Goal: Navigation & Orientation: Understand site structure

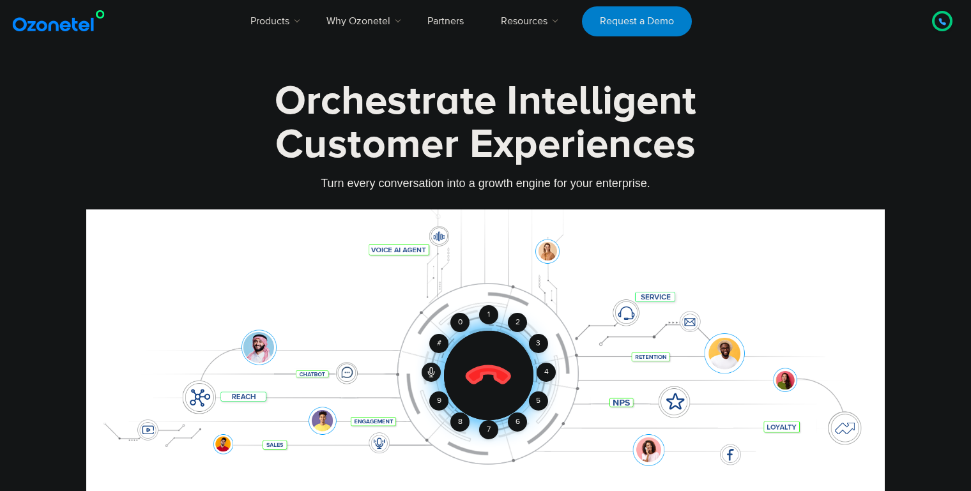
click at [480, 365] on icon at bounding box center [489, 376] width 54 height 54
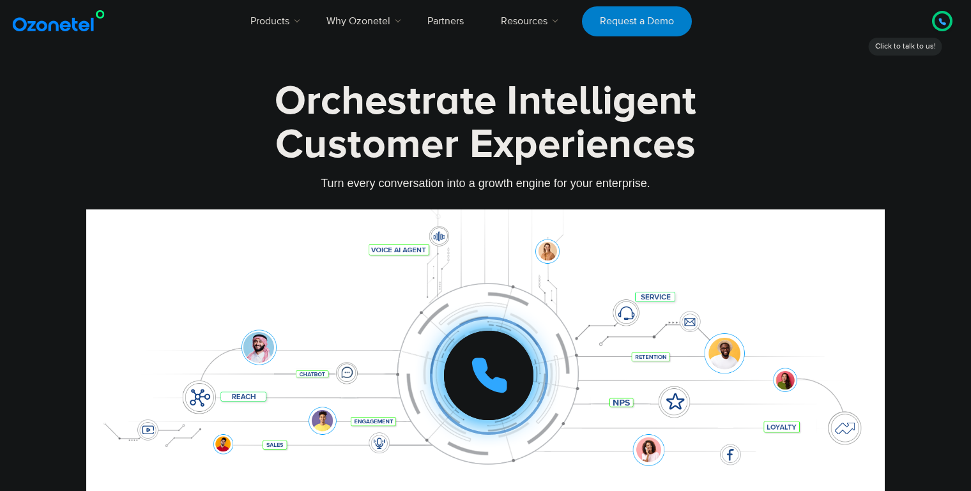
click at [500, 378] on icon at bounding box center [489, 376] width 32 height 32
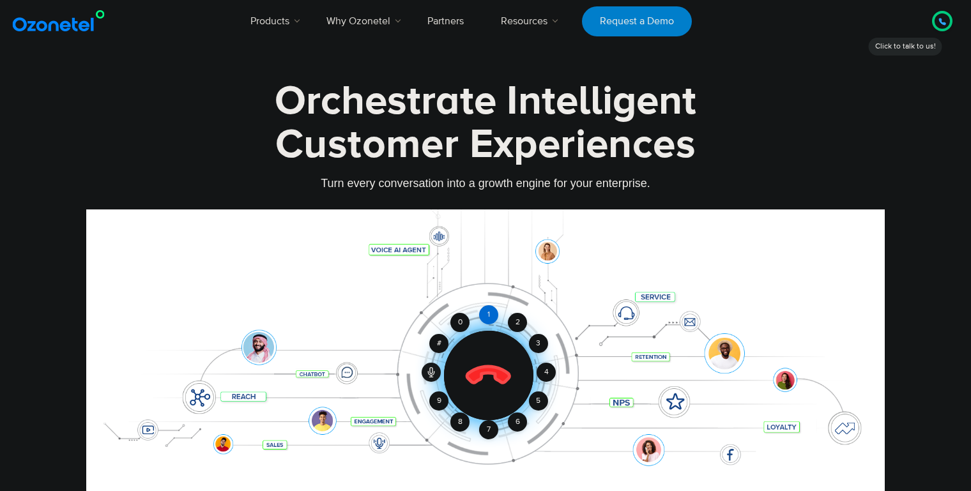
click at [491, 317] on div "1" at bounding box center [488, 314] width 19 height 19
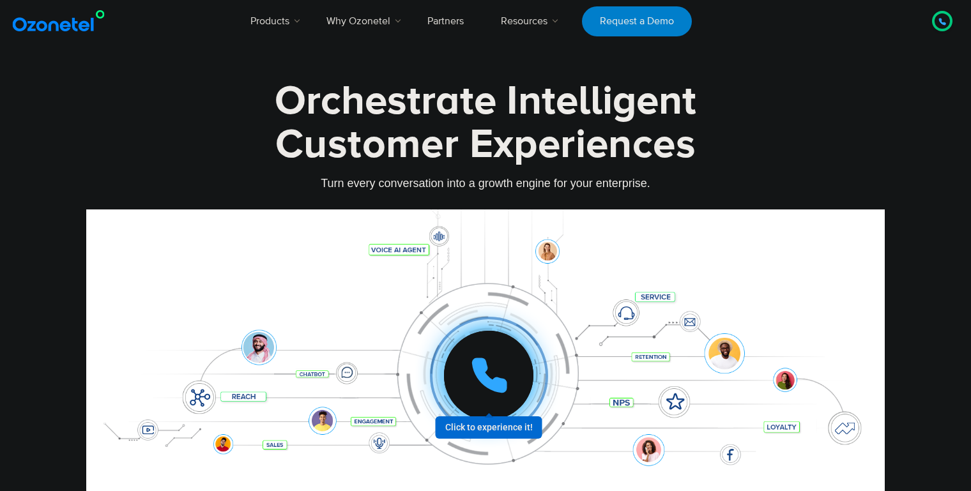
click at [520, 357] on div at bounding box center [488, 375] width 89 height 89
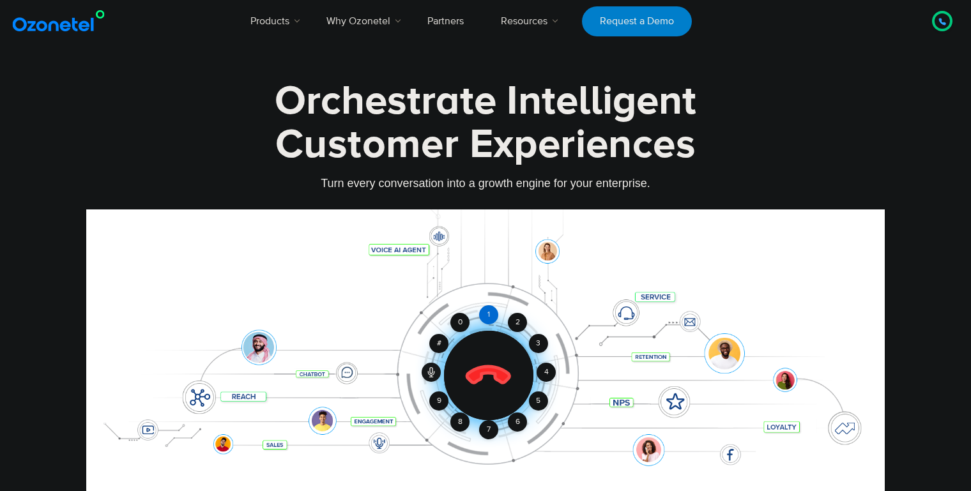
click at [485, 312] on div "1" at bounding box center [488, 314] width 19 height 19
click at [483, 377] on icon at bounding box center [488, 376] width 45 height 45
